Goal: Answer question/provide support: Share knowledge or assist other users

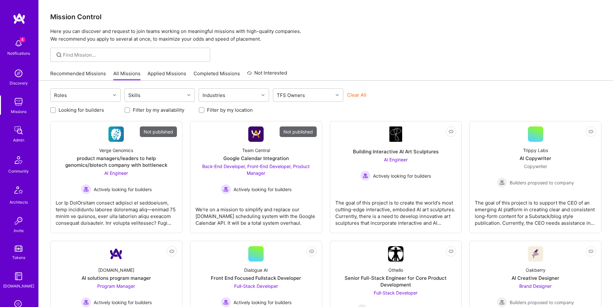
scroll to position [102, 0]
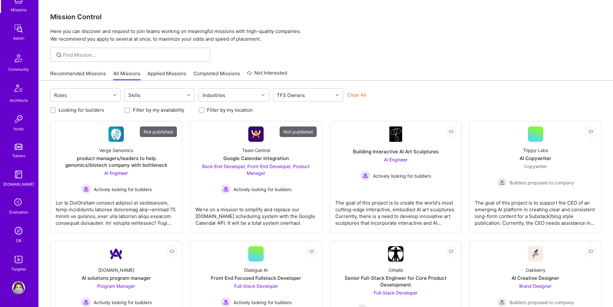
click at [16, 229] on img at bounding box center [18, 230] width 13 height 13
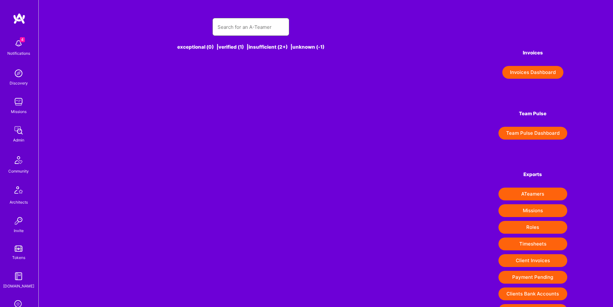
click at [245, 23] on input "text" at bounding box center [251, 27] width 67 height 16
paste input "davidson.lev.ari@gmail.com"
type input "davidson.lev.ari@gmail.com"
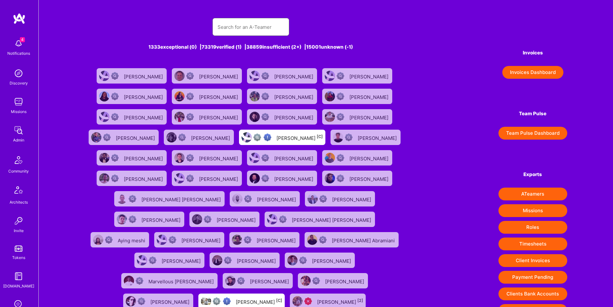
paste input "davidson.lev.ari@gmail.com"
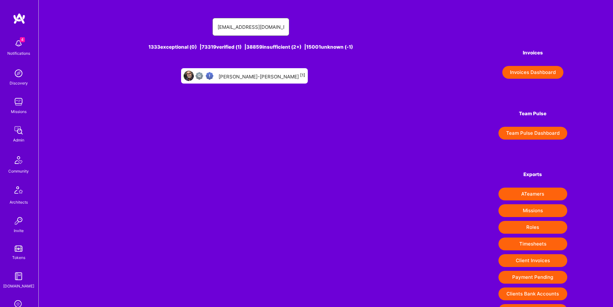
type input "davidson.lev.ari@gmail.com"
click at [260, 76] on div "David Lev-Ari [1]" at bounding box center [262, 76] width 87 height 8
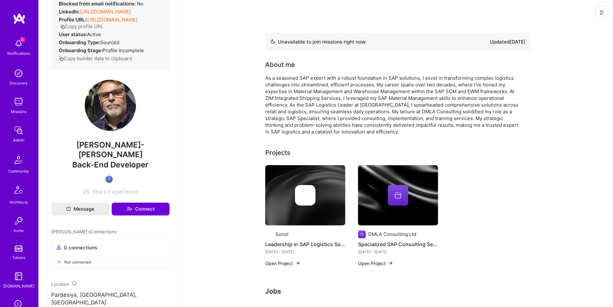
scroll to position [70, 0]
click at [602, 14] on icon at bounding box center [601, 12] width 5 height 5
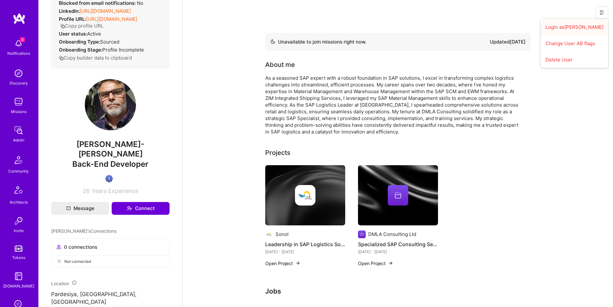
click at [578, 26] on button "Login as David" at bounding box center [575, 27] width 68 height 16
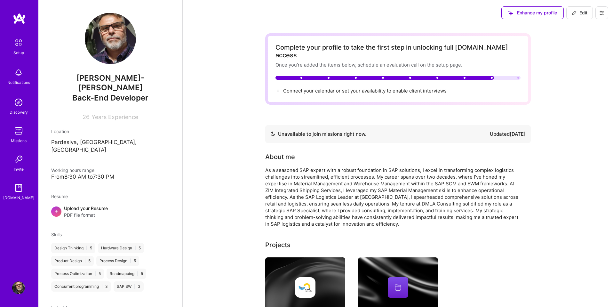
scroll to position [0, 0]
